Goal: Navigation & Orientation: Go to known website

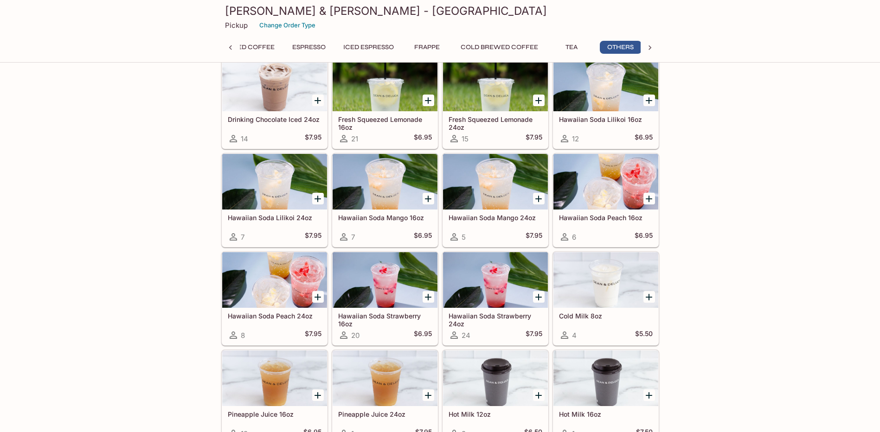
scroll to position [0, 34]
